Goal: Information Seeking & Learning: Learn about a topic

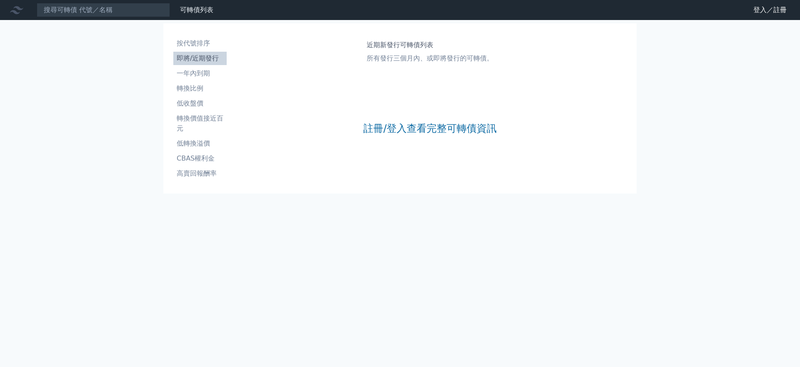
click at [407, 193] on div "按代號排序 即將/近期發行 一年內到期 轉換比例 低收盤價 轉換價值接近百元 低轉換溢價 CBAS權利金 高賣回報酬率 近期新發行可轉債列表 所有發行三個月內…" at bounding box center [399, 108] width 473 height 170
click at [407, 135] on link "註冊/登入查看完整可轉債資訊" at bounding box center [429, 128] width 133 height 13
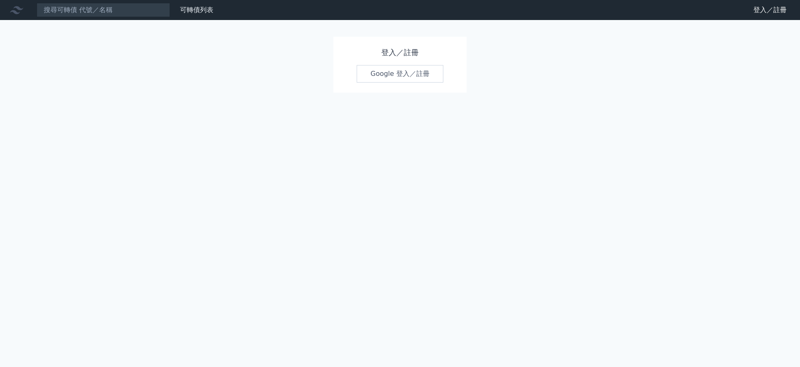
click at [418, 70] on link "Google 登入／註冊" at bounding box center [400, 74] width 87 height 18
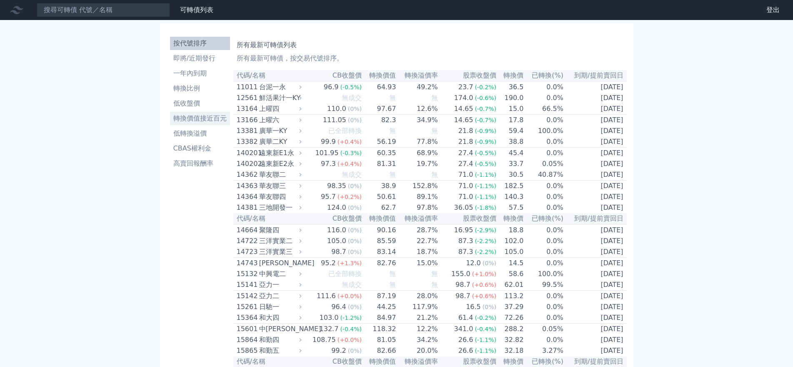
click at [193, 113] on li "轉換價值接近百元" at bounding box center [200, 118] width 60 height 10
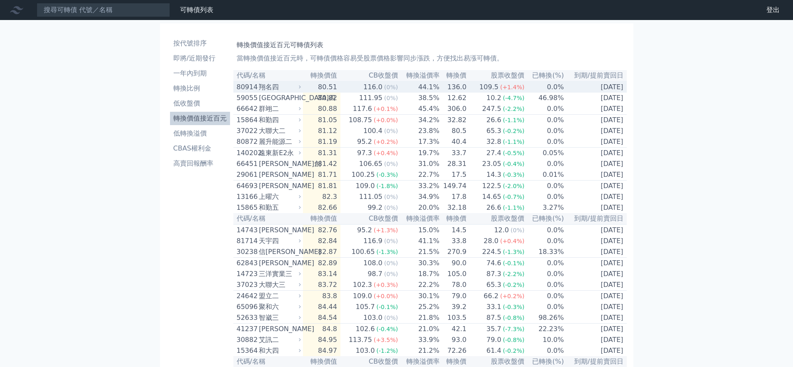
click at [259, 92] on div "翔名四" at bounding box center [279, 87] width 40 height 10
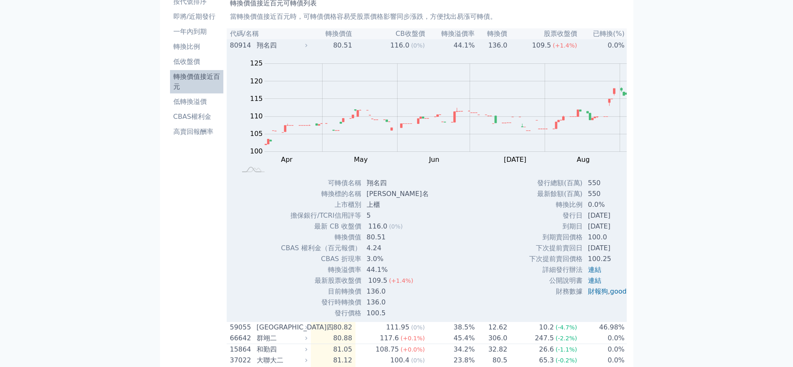
scroll to position [83, 0]
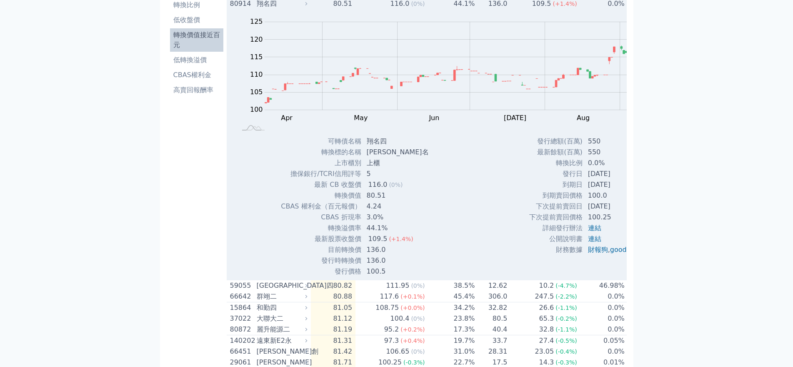
click at [230, 9] on div "80914" at bounding box center [242, 4] width 25 height 10
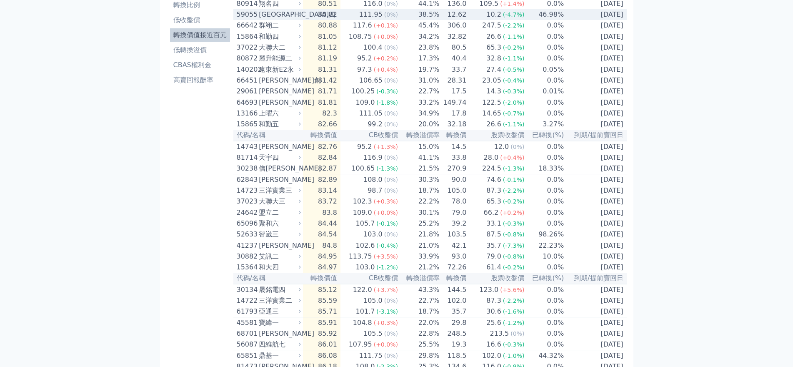
click at [237, 20] on div "59055 [GEOGRAPHIC_DATA]四" at bounding box center [267, 15] width 61 height 10
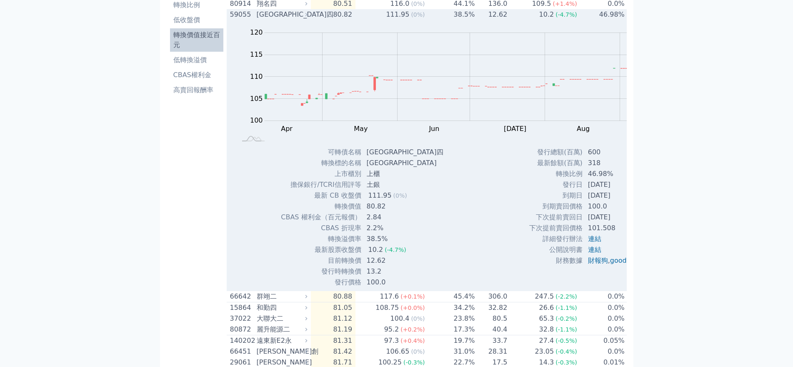
click at [230, 20] on div "59055 [GEOGRAPHIC_DATA]四" at bounding box center [267, 15] width 74 height 10
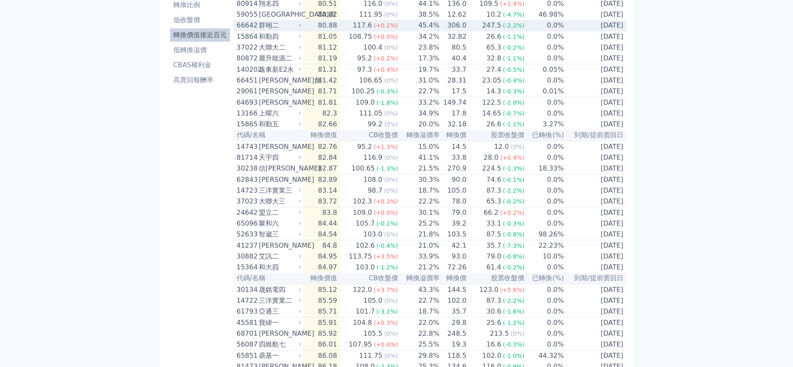
click at [237, 30] on div "66642 群翊二" at bounding box center [267, 25] width 61 height 10
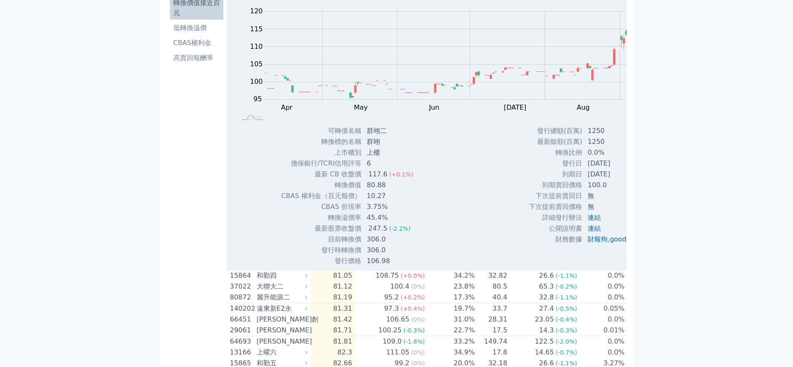
scroll to position [125, 0]
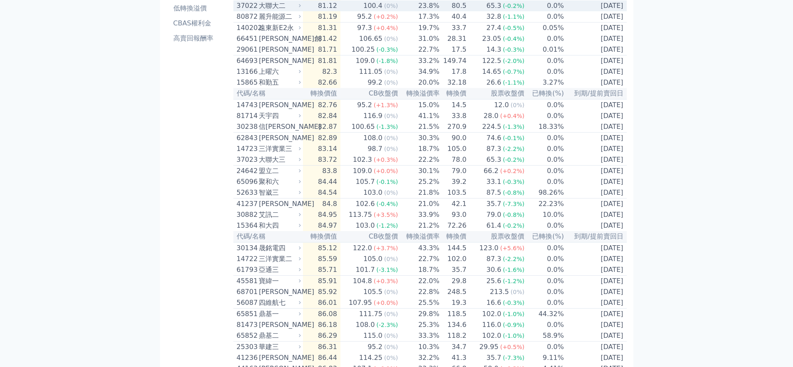
click at [237, 11] on div "37022" at bounding box center [247, 6] width 20 height 10
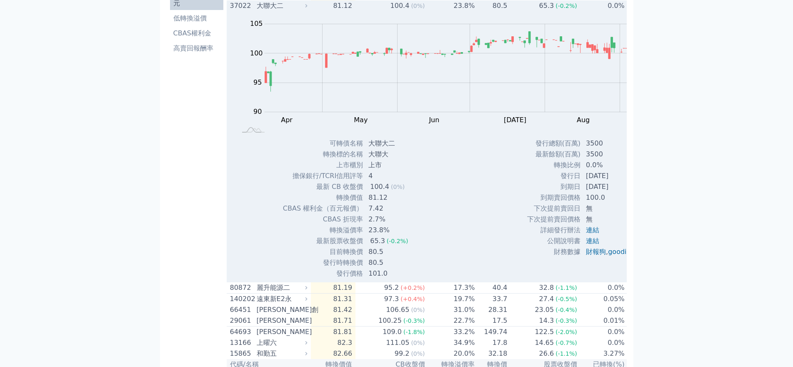
click at [230, 11] on div "37022" at bounding box center [242, 6] width 25 height 10
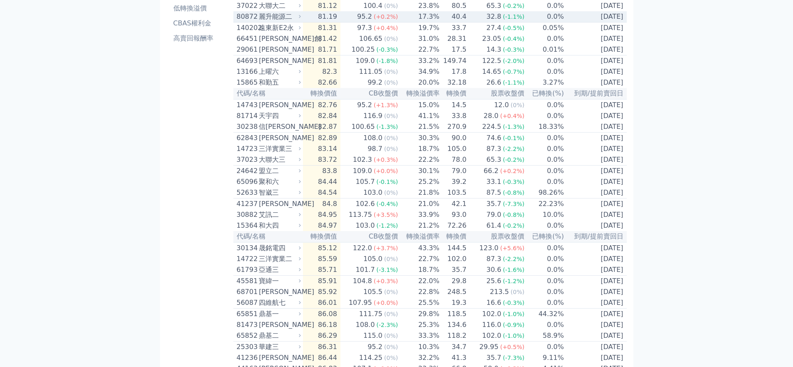
click at [237, 22] on div "80872" at bounding box center [247, 17] width 20 height 10
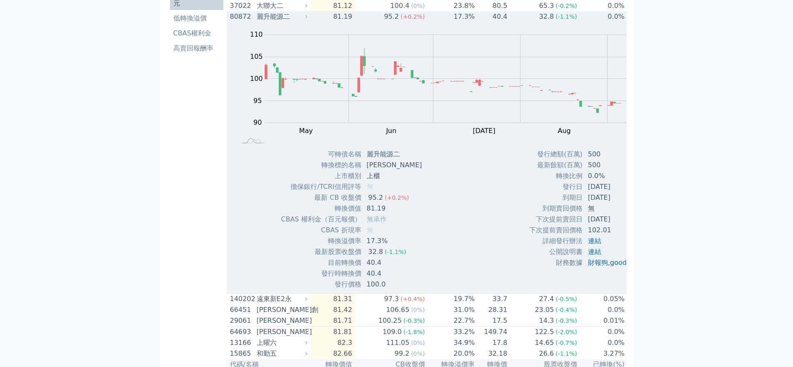
click at [230, 22] on div "80872" at bounding box center [242, 17] width 25 height 10
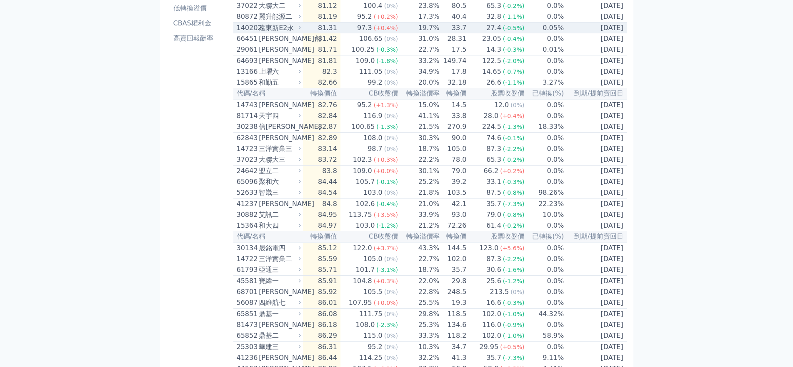
click at [237, 33] on div "140202" at bounding box center [247, 28] width 20 height 10
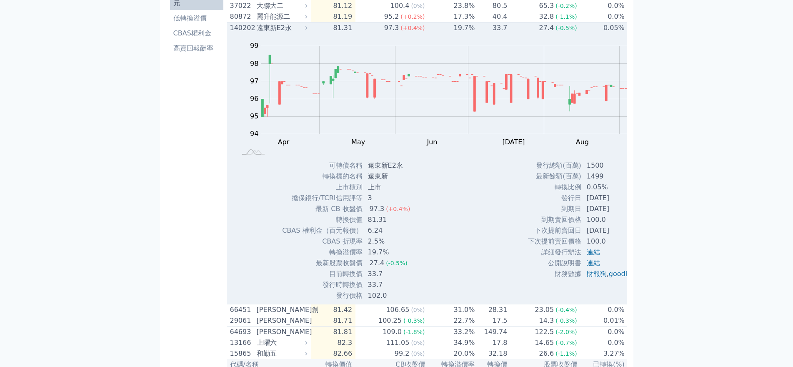
click at [230, 33] on div "140202" at bounding box center [242, 28] width 25 height 10
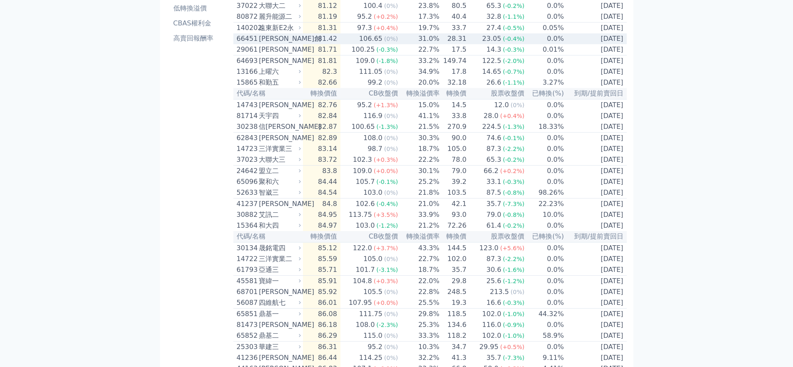
click at [237, 44] on div "66451" at bounding box center [247, 39] width 20 height 10
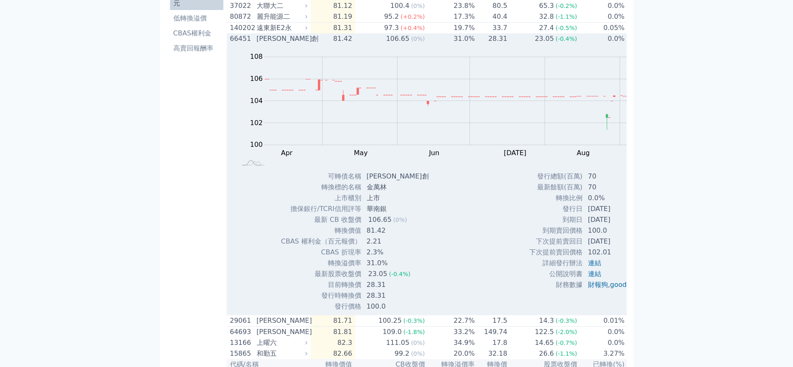
click at [230, 44] on div "66451" at bounding box center [242, 39] width 25 height 10
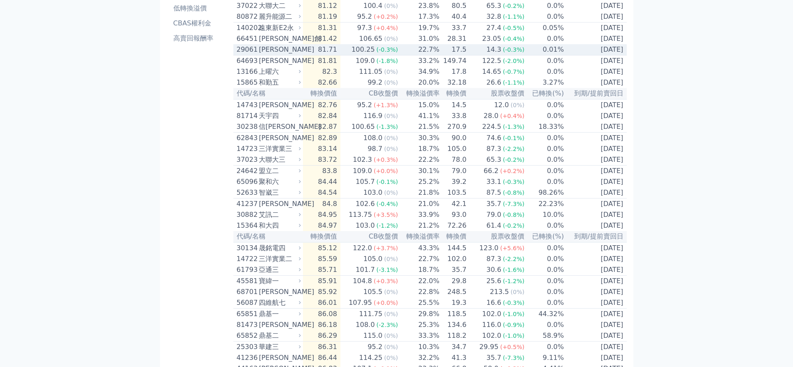
click at [237, 55] on div "29061" at bounding box center [247, 50] width 20 height 10
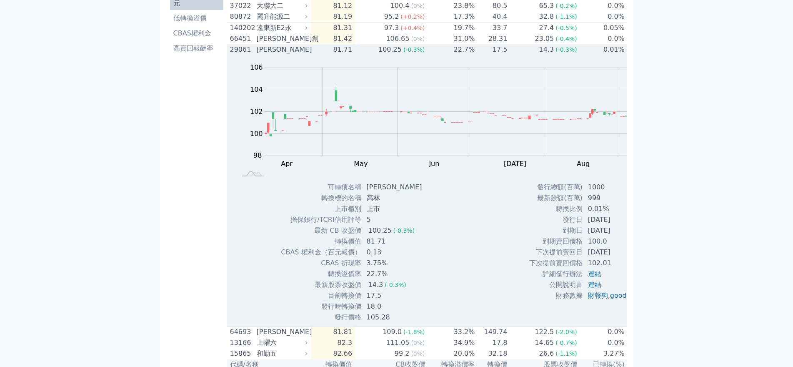
click at [230, 55] on div "29061" at bounding box center [242, 50] width 25 height 10
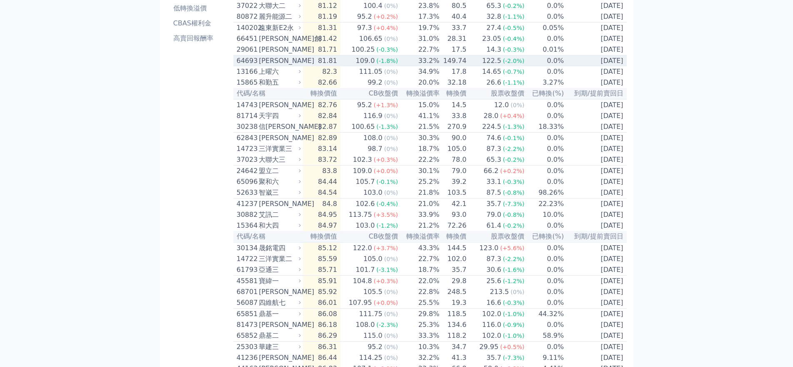
click at [237, 66] on div "64693" at bounding box center [247, 61] width 20 height 10
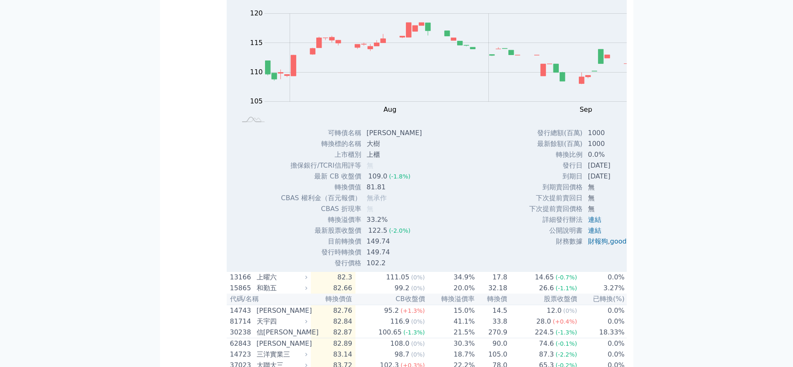
scroll to position [208, 0]
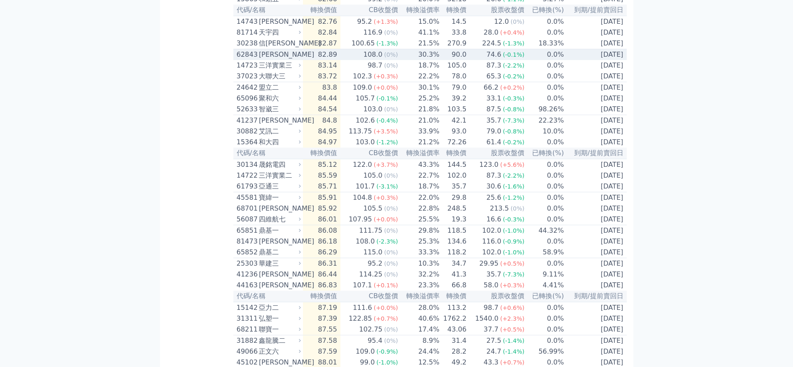
click at [237, 60] on div "62843" at bounding box center [247, 55] width 20 height 10
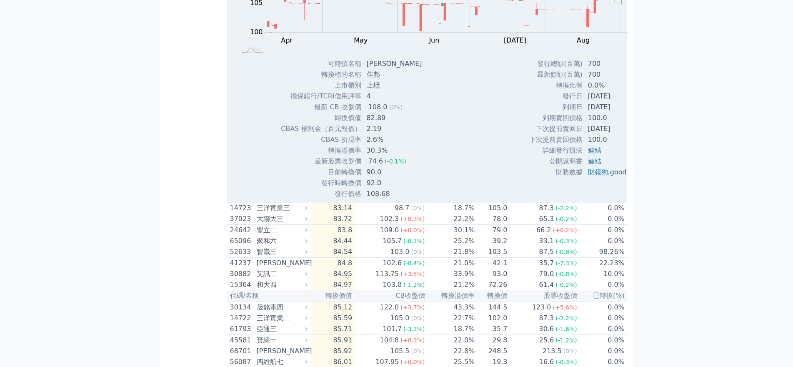
scroll to position [333, 0]
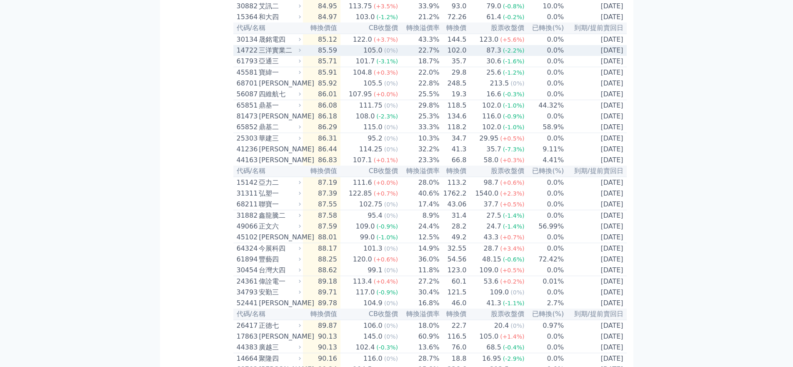
click at [259, 55] on div "三洋實業二" at bounding box center [279, 50] width 40 height 10
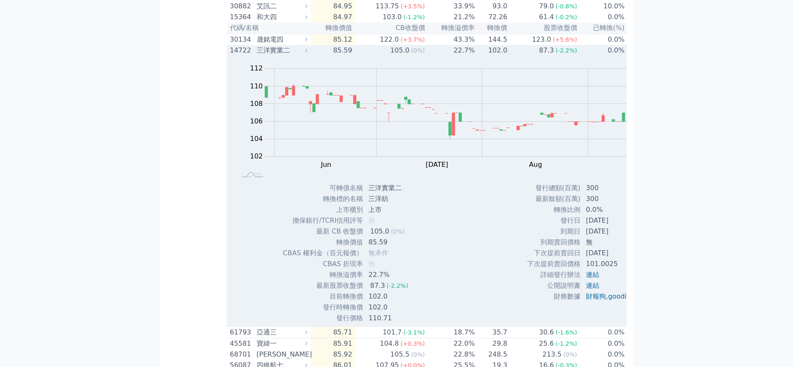
click at [257, 55] on div "三洋實業二" at bounding box center [281, 50] width 49 height 10
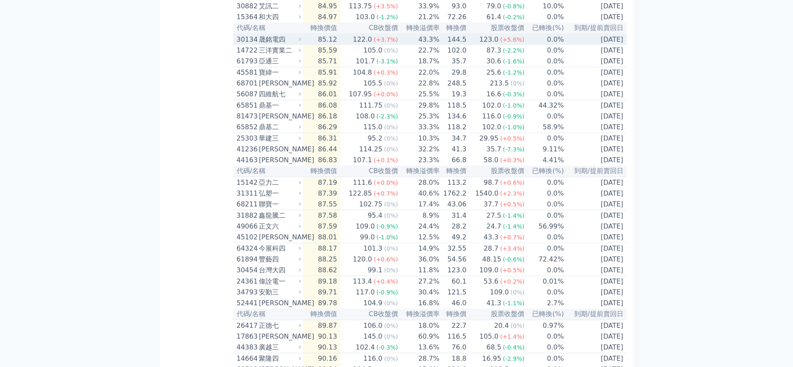
click at [259, 45] on div "晟銘電四" at bounding box center [279, 40] width 40 height 10
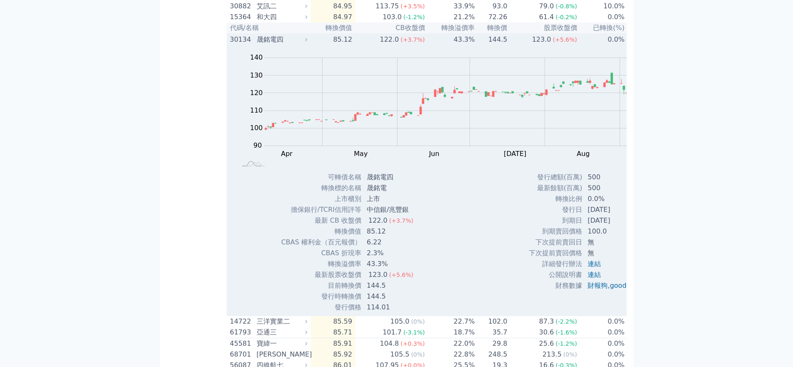
click at [257, 45] on div "晟銘電四" at bounding box center [281, 40] width 49 height 10
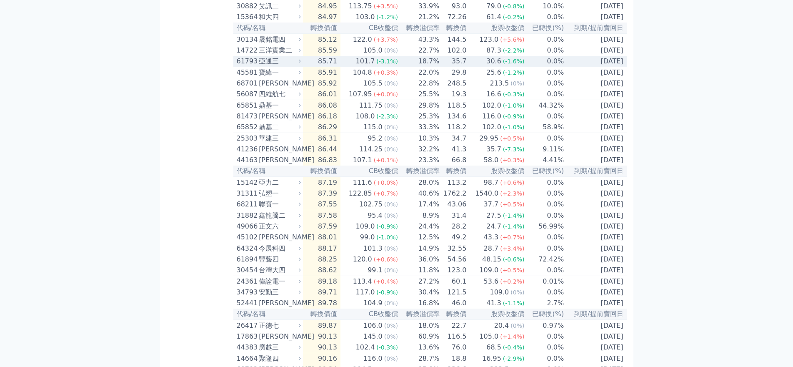
click at [259, 66] on div "亞通三" at bounding box center [279, 61] width 40 height 10
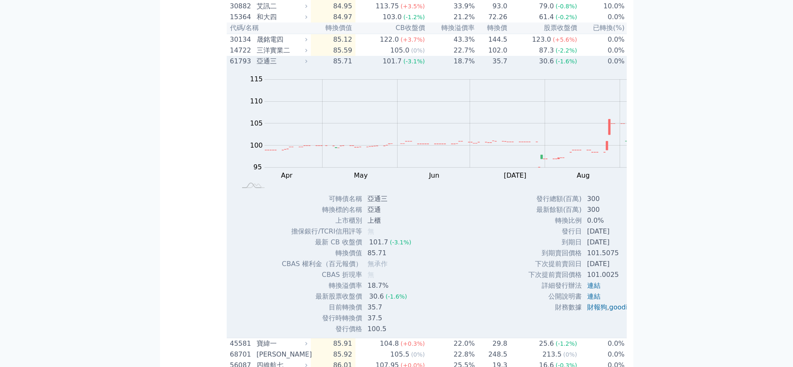
click at [257, 66] on div "亞通三" at bounding box center [281, 61] width 49 height 10
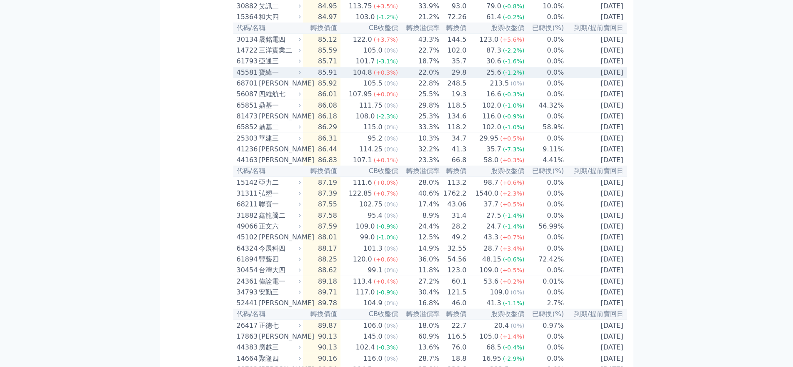
click at [259, 78] on div "寶緯一" at bounding box center [279, 73] width 40 height 10
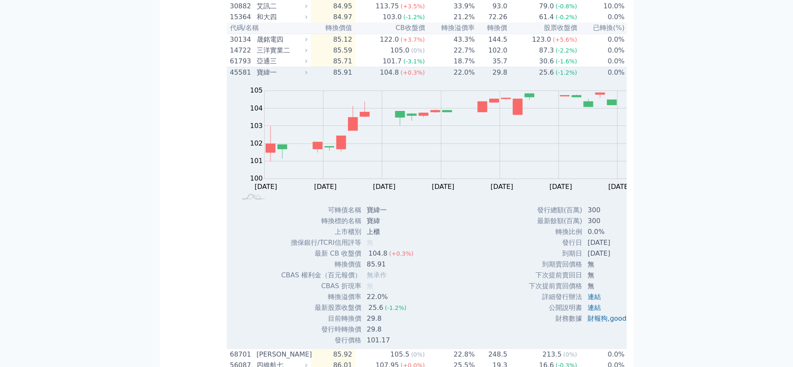
click at [257, 78] on div "寶緯一" at bounding box center [281, 73] width 49 height 10
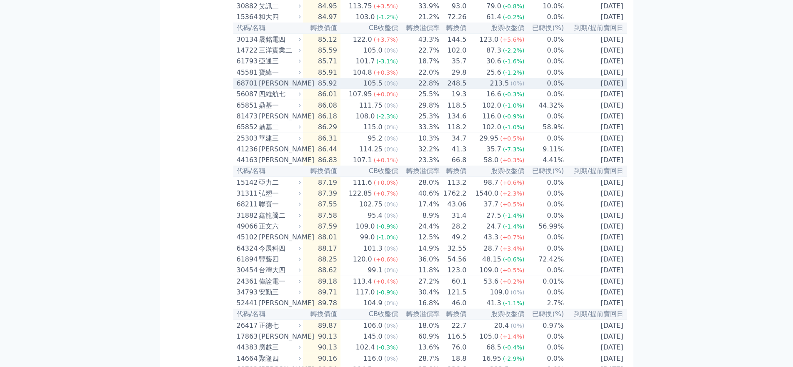
click at [259, 88] on div "[PERSON_NAME]" at bounding box center [279, 83] width 40 height 10
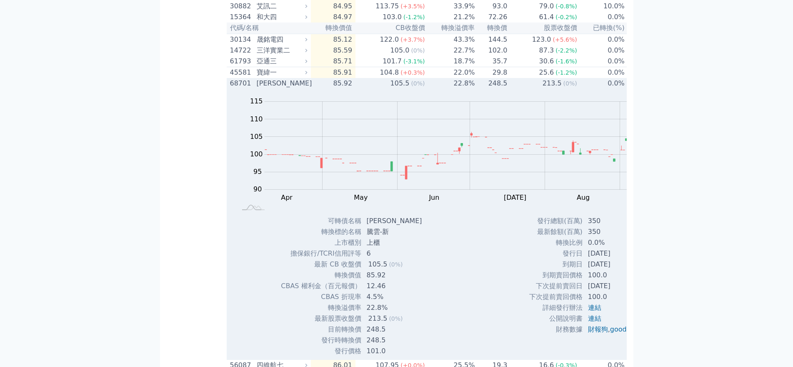
click at [257, 88] on div "[PERSON_NAME]" at bounding box center [281, 83] width 49 height 10
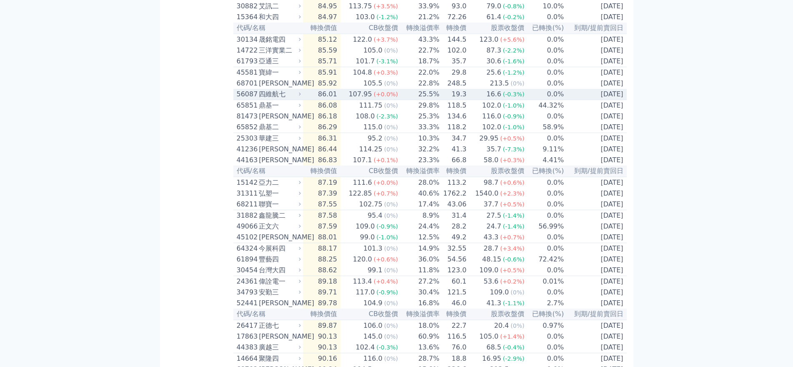
click at [259, 99] on div "四維航七" at bounding box center [279, 94] width 40 height 10
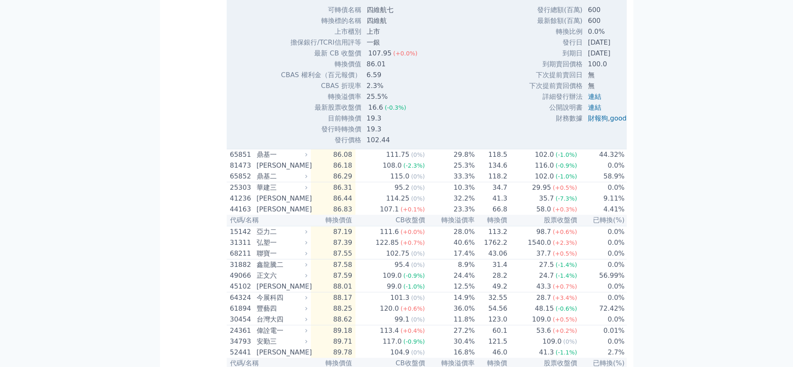
scroll to position [583, 0]
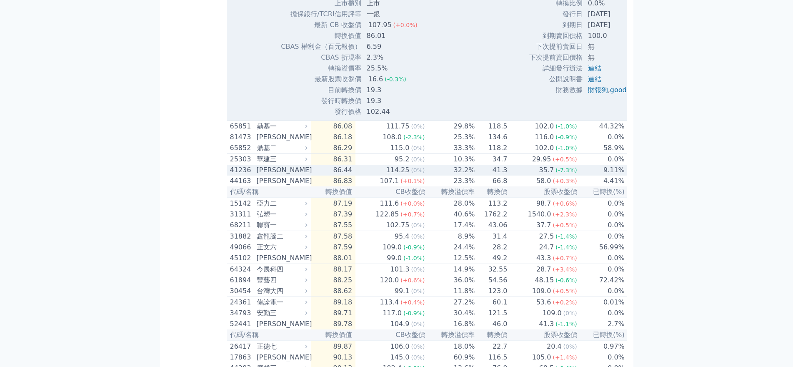
click at [257, 175] on div "[PERSON_NAME]" at bounding box center [281, 170] width 49 height 10
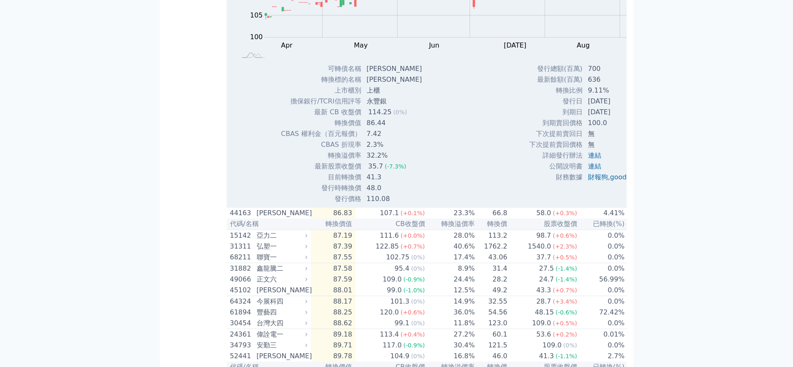
scroll to position [834, 0]
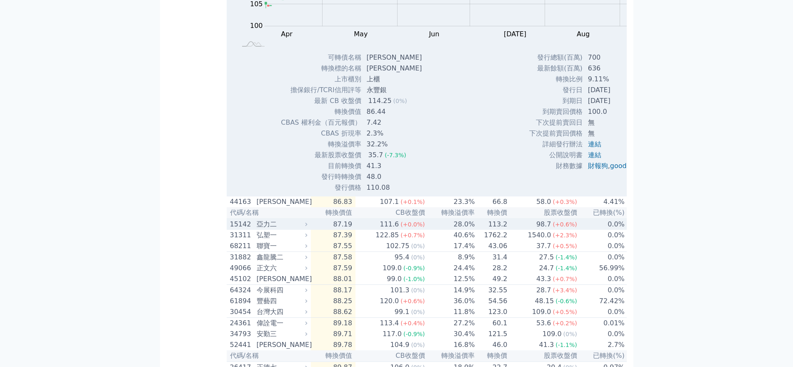
click at [257, 229] on div "亞力二" at bounding box center [281, 224] width 49 height 10
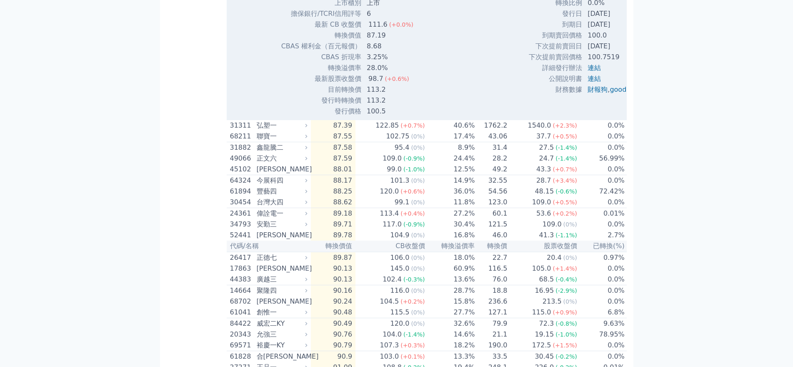
scroll to position [1292, 0]
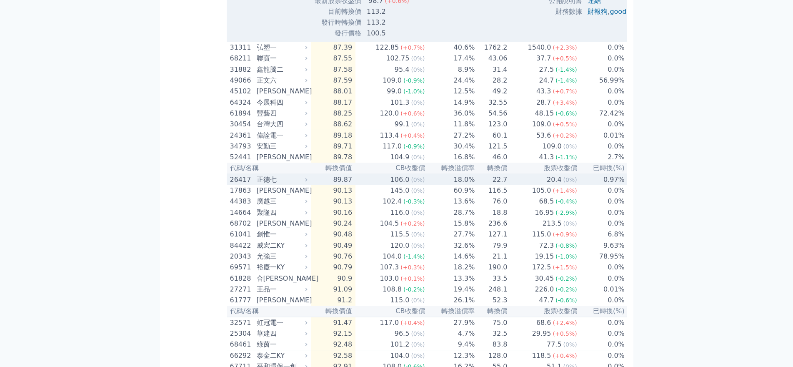
click at [230, 185] on div "26417" at bounding box center [242, 180] width 25 height 10
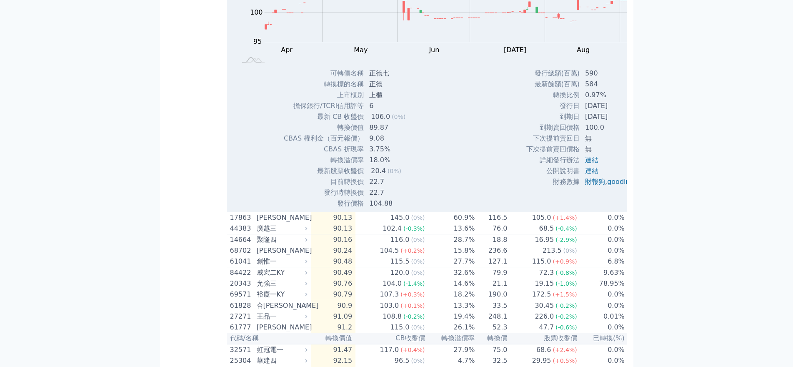
scroll to position [1542, 0]
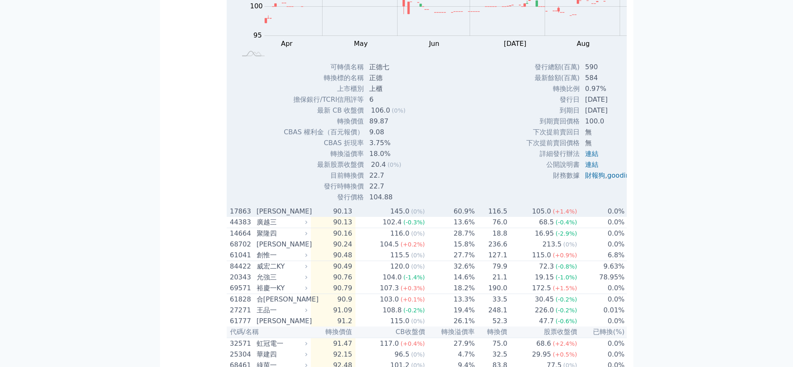
click at [257, 216] on div "[PERSON_NAME]" at bounding box center [281, 211] width 49 height 10
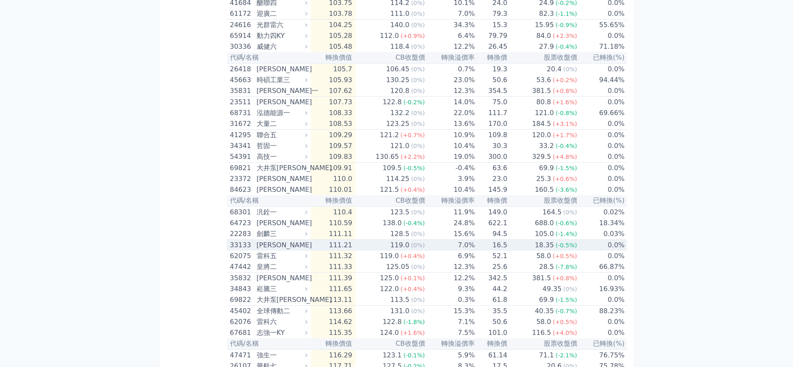
scroll to position [2807, 0]
